Goal: Task Accomplishment & Management: Use online tool/utility

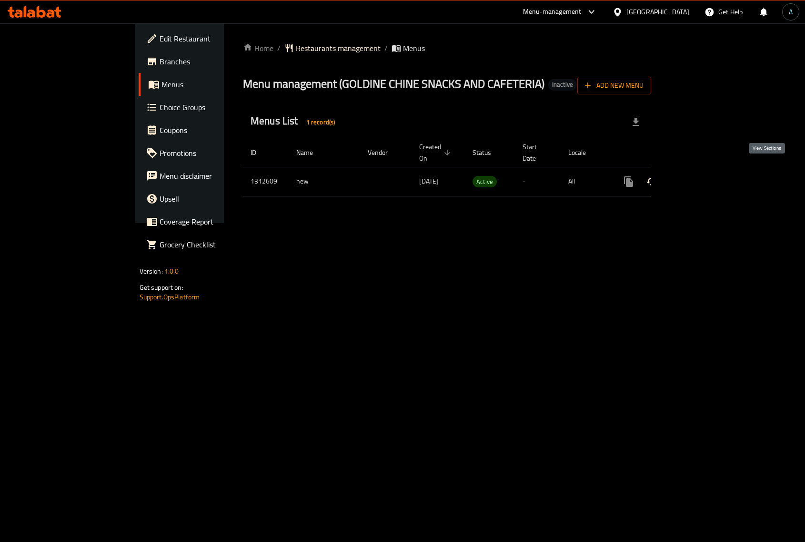
click at [702, 177] on icon "enhanced table" at bounding box center [697, 181] width 9 height 9
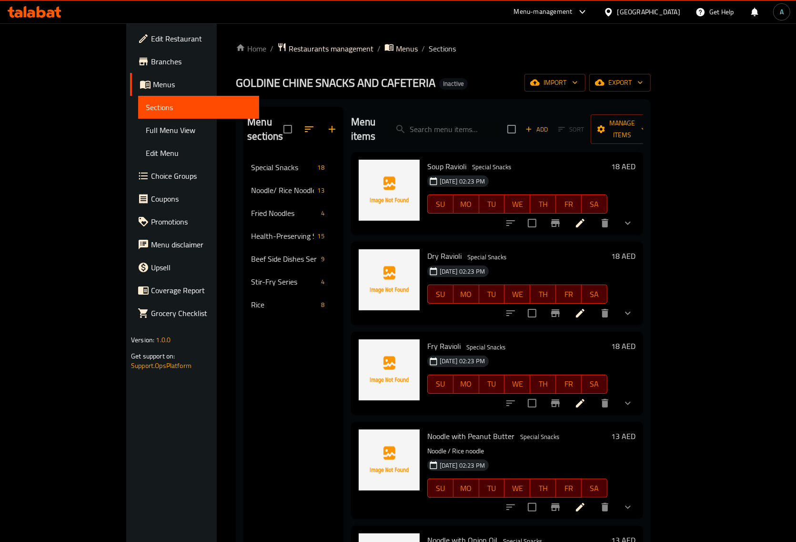
click at [277, 338] on div "Menu sections Special Snacks 18 Noodle/ Rice Noodle 13 Fried Noodles 4 Health-P…" at bounding box center [294, 378] width 100 height 542
click at [138, 136] on link "Full Menu View" at bounding box center [198, 130] width 121 height 23
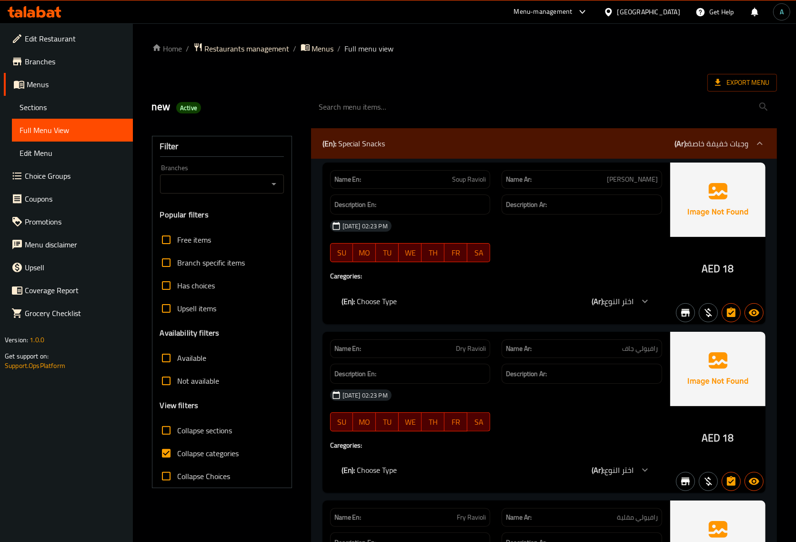
click at [191, 448] on span "Collapse categories" at bounding box center [208, 453] width 61 height 11
click at [178, 447] on input "Collapse categories" at bounding box center [166, 453] width 23 height 23
checkbox input "false"
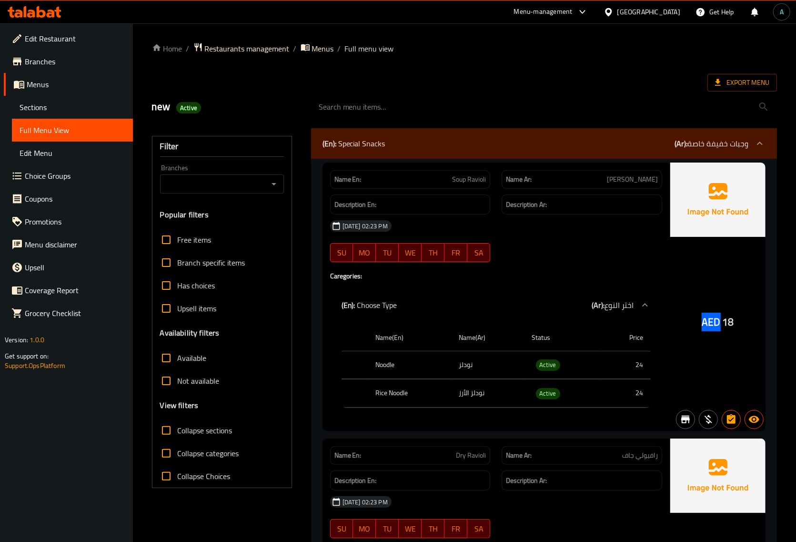
drag, startPoint x: 703, startPoint y: 321, endPoint x: 720, endPoint y: 328, distance: 18.6
click at [720, 328] on span "AED" at bounding box center [711, 322] width 19 height 19
copy span "AED"
click at [551, 370] on span "Active" at bounding box center [548, 364] width 24 height 11
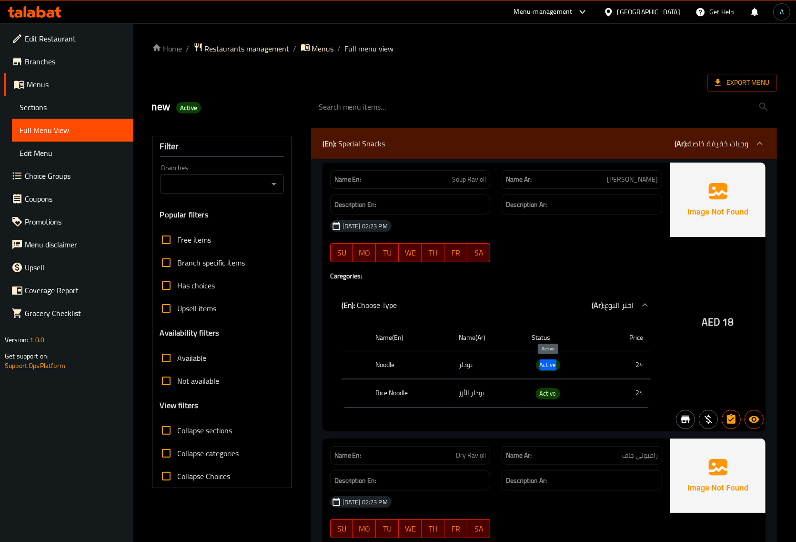
copy span "Active"
click at [719, 83] on icon at bounding box center [718, 82] width 6 height 7
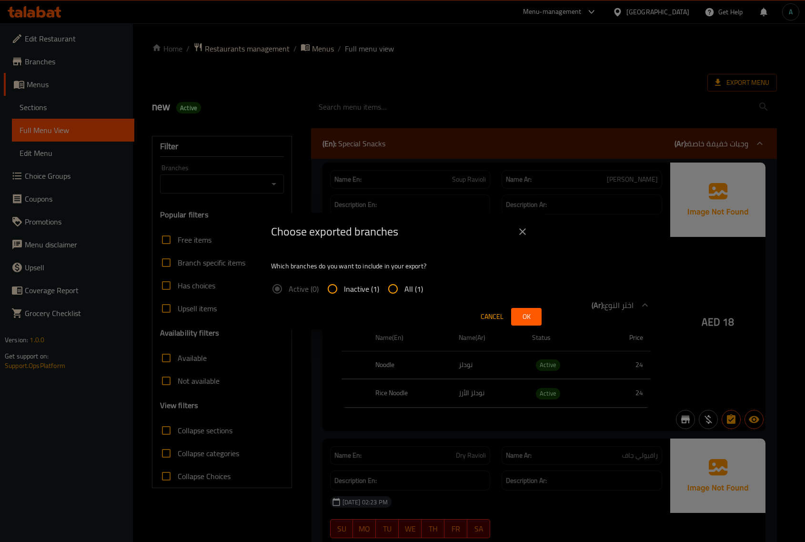
click at [399, 286] on input "All (1)" at bounding box center [393, 288] width 23 height 23
radio input "true"
click at [523, 317] on span "Ok" at bounding box center [526, 317] width 15 height 12
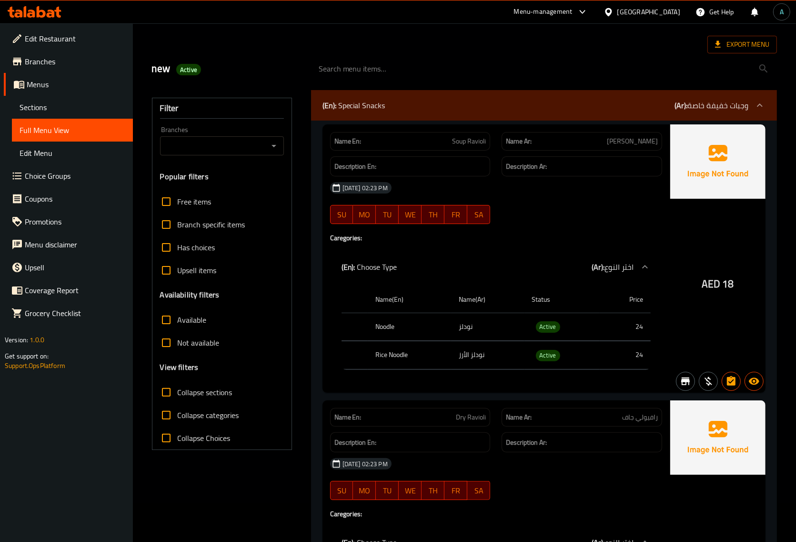
scroll to position [60, 0]
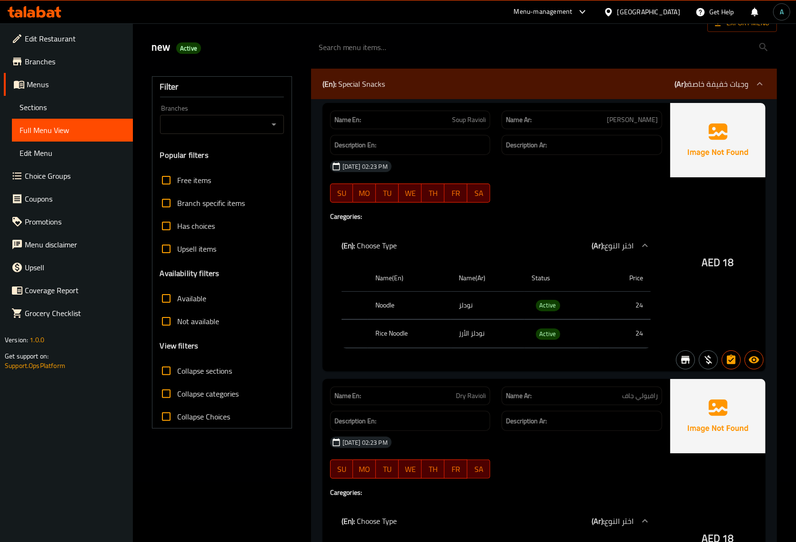
click at [389, 307] on th "Noodle" at bounding box center [409, 305] width 83 height 28
copy th "Noodle"
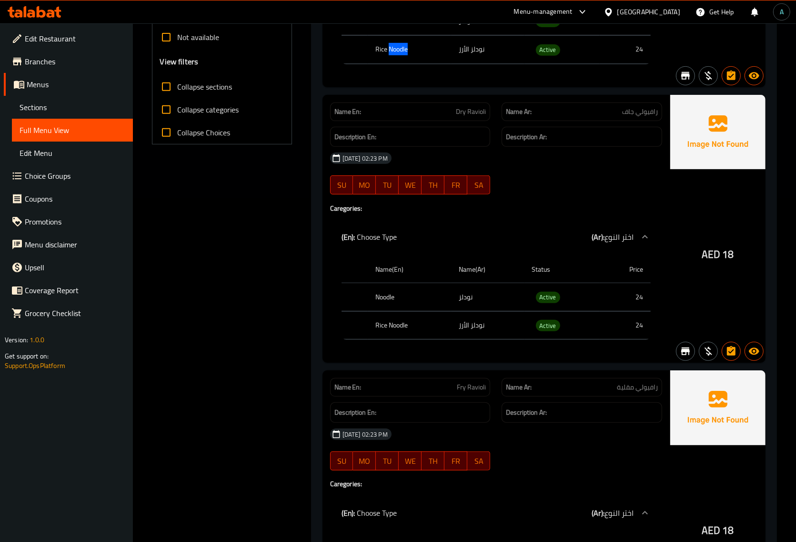
scroll to position [0, 0]
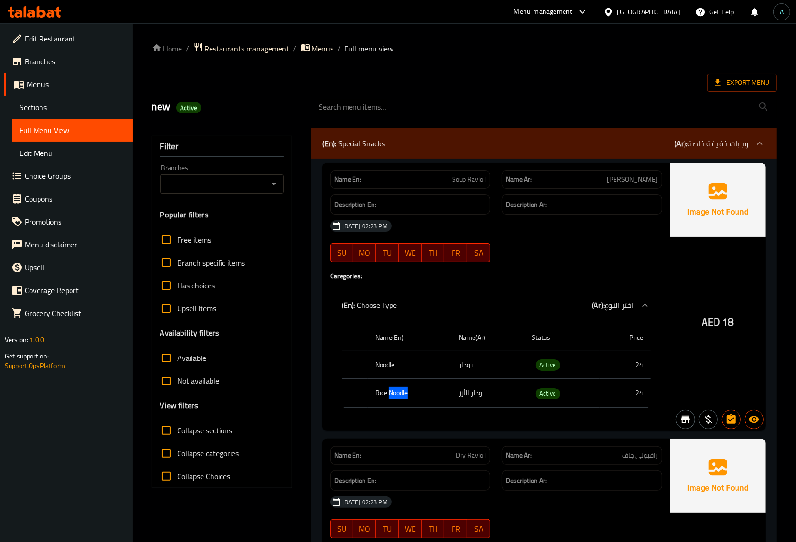
click at [492, 303] on div "(En): Choose Type (Ar): اختر النوع" at bounding box center [488, 304] width 292 height 11
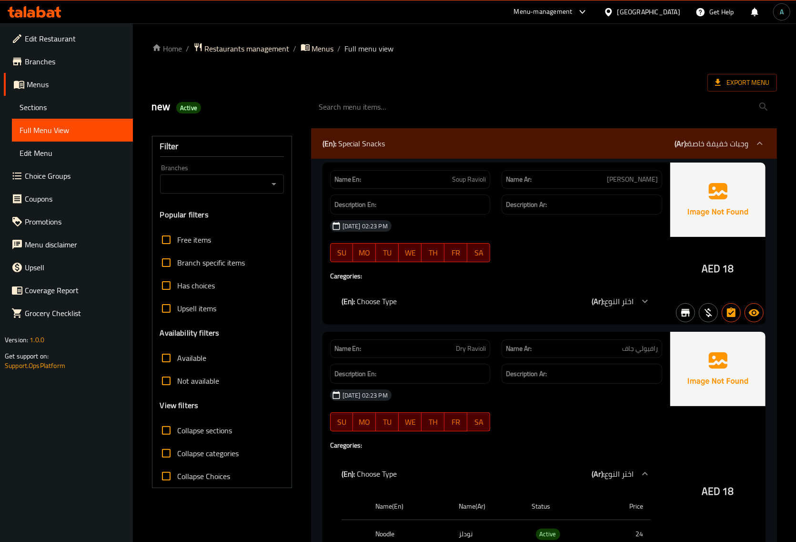
click at [379, 309] on div "(En): Choose Type (Ar): اختر النوع" at bounding box center [496, 301] width 332 height 23
